Goal: Check status: Check status

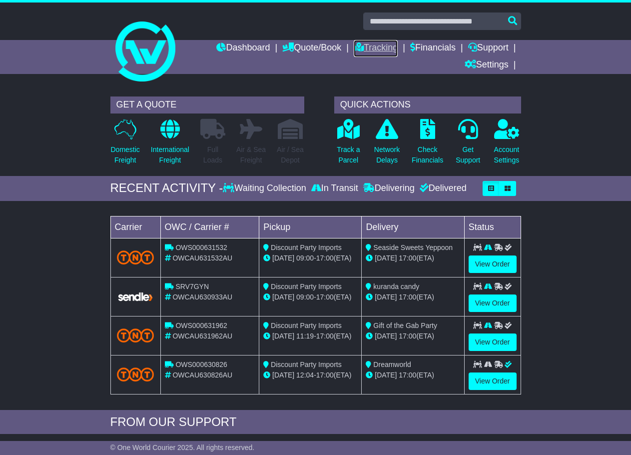
click at [367, 48] on link "Tracking" at bounding box center [376, 48] width 44 height 17
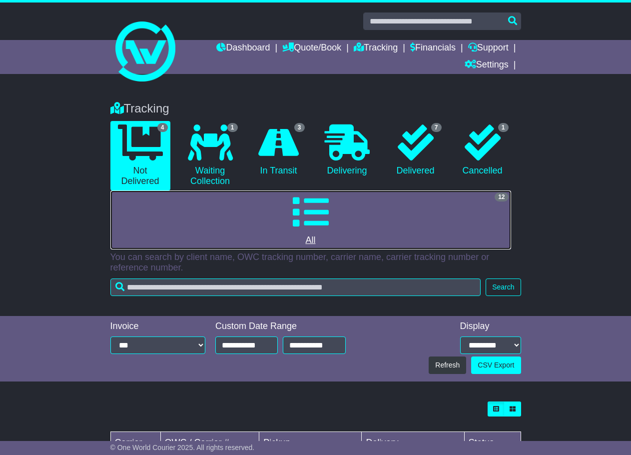
click at [335, 219] on link "12 All" at bounding box center [310, 219] width 401 height 59
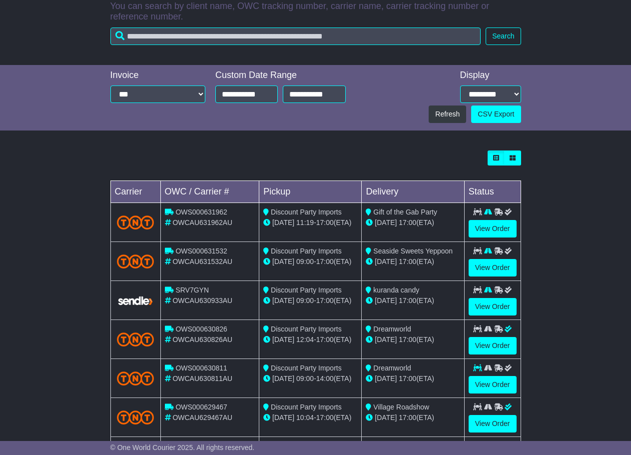
scroll to position [300, 0]
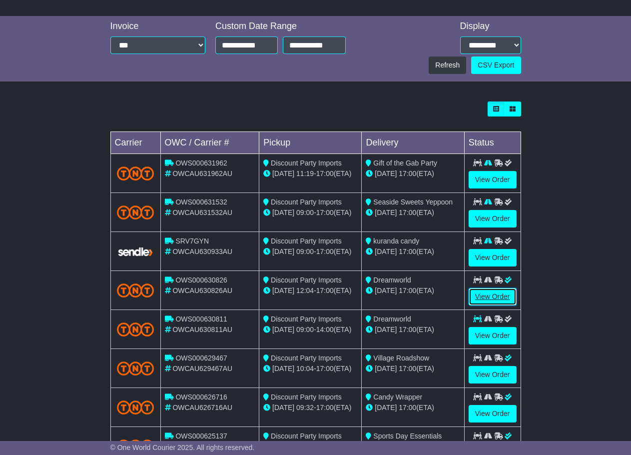
click at [483, 295] on link "View Order" at bounding box center [493, 296] width 48 height 17
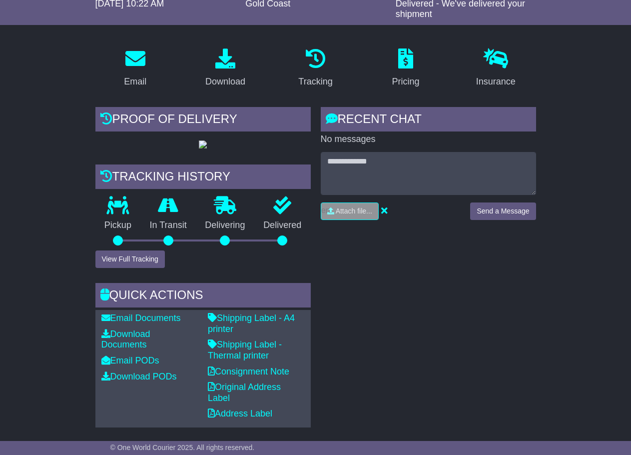
scroll to position [150, 0]
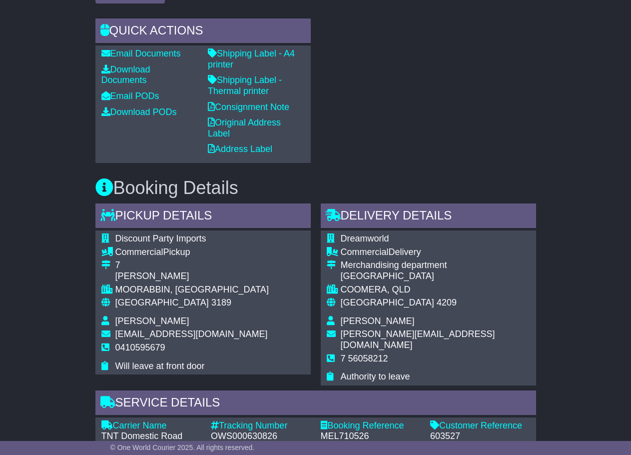
scroll to position [750, 0]
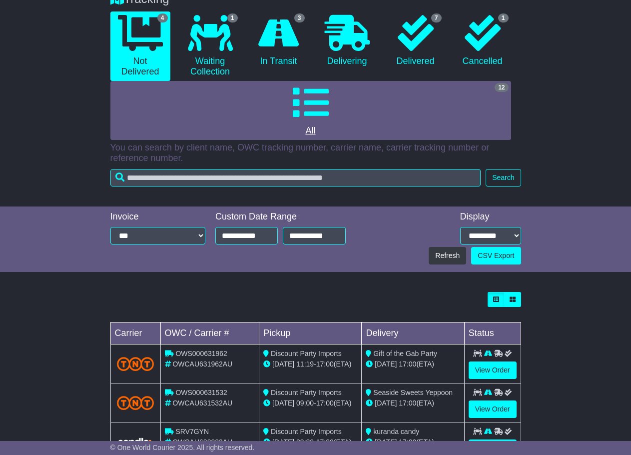
scroll to position [90, 0]
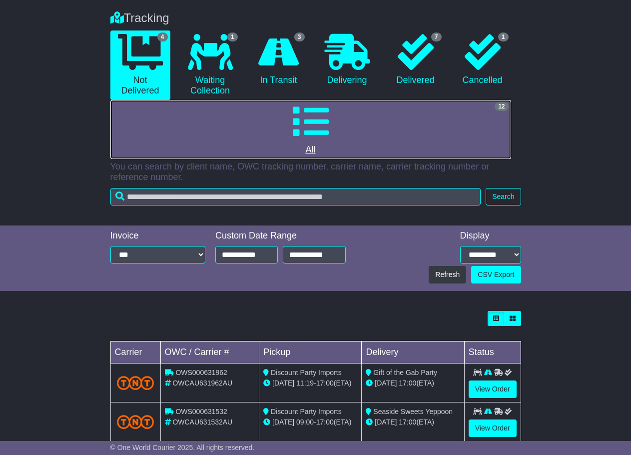
click at [311, 131] on icon at bounding box center [311, 121] width 36 height 36
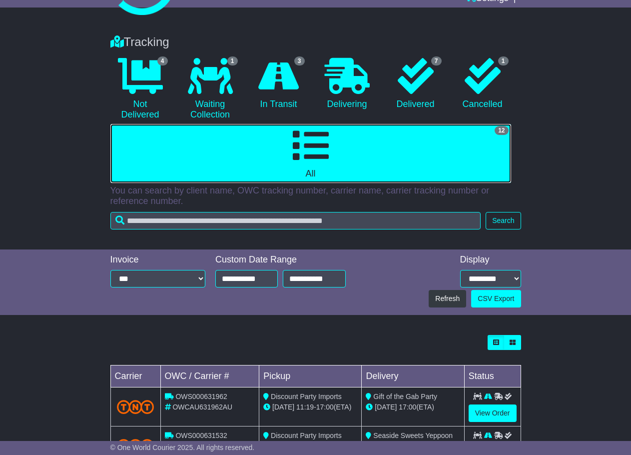
scroll to position [40, 0]
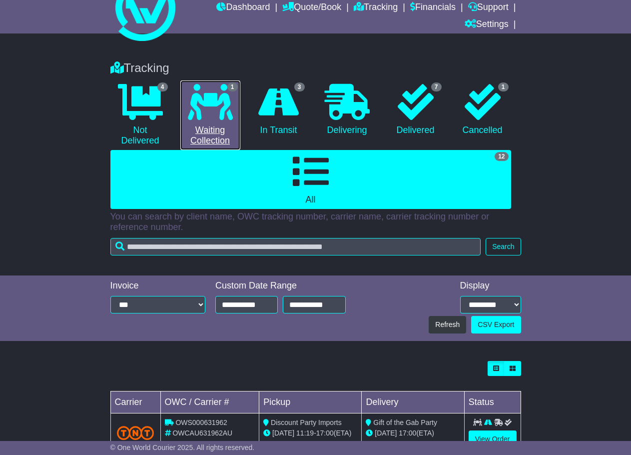
click at [207, 103] on icon at bounding box center [210, 102] width 45 height 36
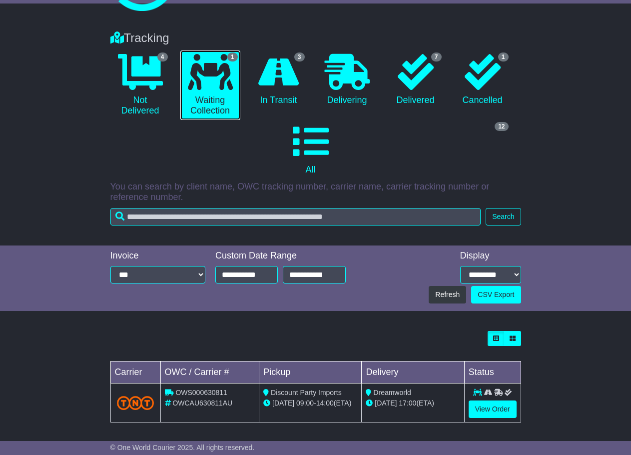
scroll to position [73, 0]
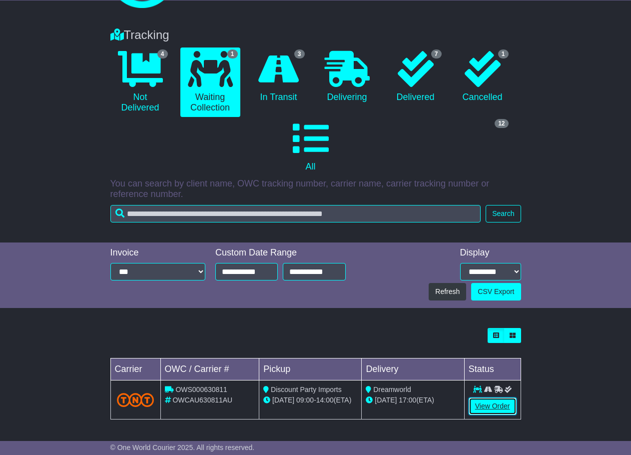
click at [496, 408] on link "View Order" at bounding box center [493, 405] width 48 height 17
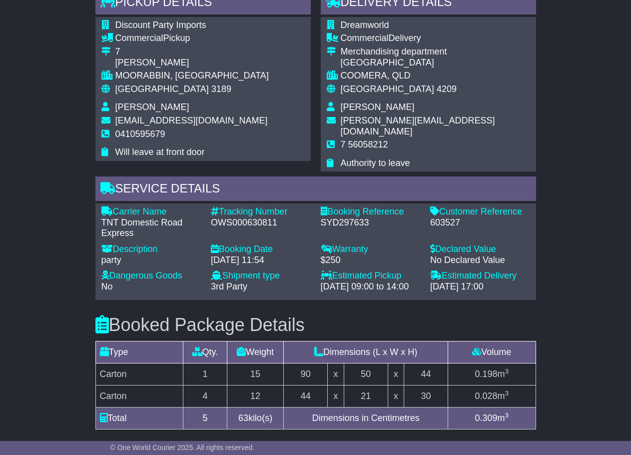
scroll to position [800, 0]
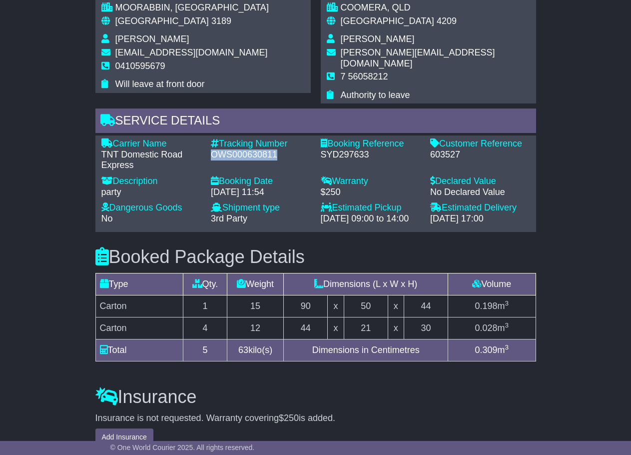
drag, startPoint x: 211, startPoint y: 143, endPoint x: 276, endPoint y: 147, distance: 65.1
click at [278, 149] on div "OWS000630811" at bounding box center [261, 154] width 100 height 11
copy div "OWS000630811"
click at [328, 255] on h3 "Booked Package Details (nonstackable)" at bounding box center [315, 257] width 441 height 20
